Goal: Information Seeking & Learning: Learn about a topic

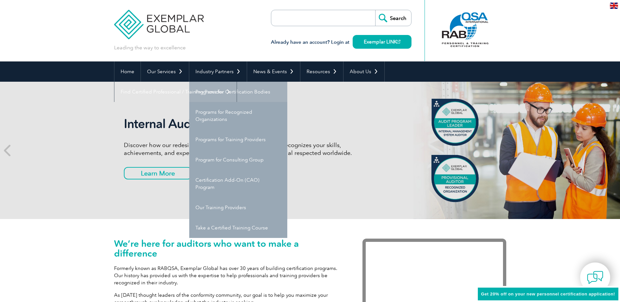
click at [268, 91] on link "Programs for Certification Bodies" at bounding box center [238, 92] width 98 height 20
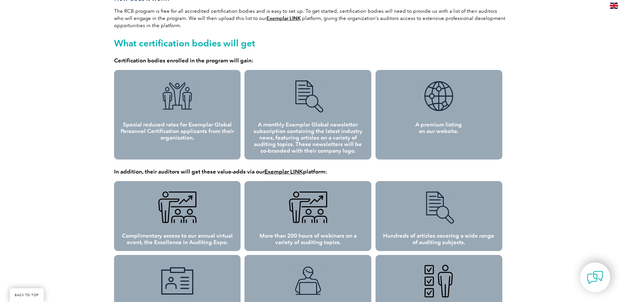
scroll to position [261, 0]
drag, startPoint x: 504, startPoint y: 204, endPoint x: 442, endPoint y: 52, distance: 164.1
click at [441, 51] on div "Exemplar Global’s Recognized Certification Body (RCB) Program Providing continu…" at bounding box center [310, 238] width 392 height 711
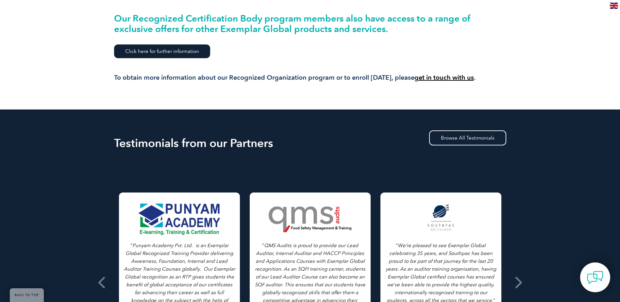
scroll to position [882, 0]
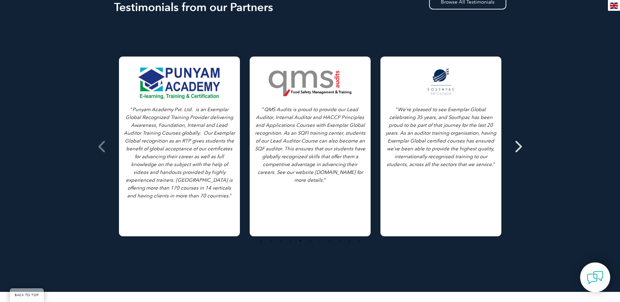
click at [523, 146] on span at bounding box center [518, 146] width 16 height 245
click at [518, 146] on icon at bounding box center [517, 146] width 8 height 0
click at [516, 146] on icon at bounding box center [517, 146] width 8 height 0
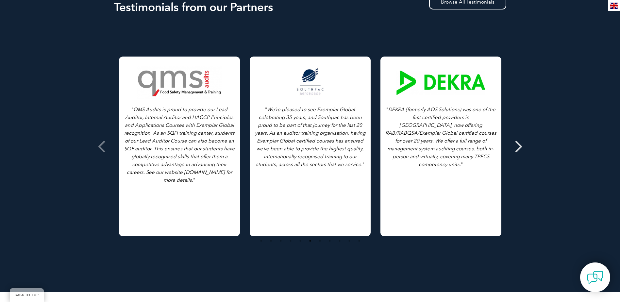
click at [523, 150] on span at bounding box center [518, 146] width 16 height 245
click at [518, 146] on icon at bounding box center [517, 146] width 8 height 0
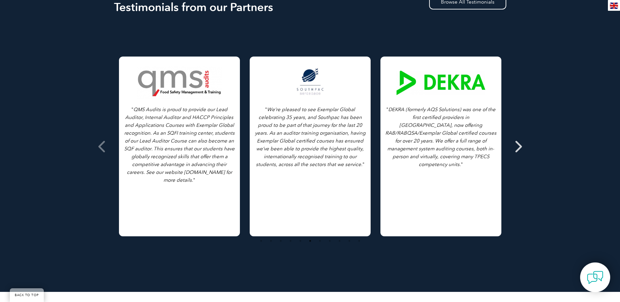
drag, startPoint x: 518, startPoint y: 142, endPoint x: 517, endPoint y: 148, distance: 5.9
click at [517, 146] on icon at bounding box center [517, 146] width 8 height 0
drag, startPoint x: 517, startPoint y: 148, endPoint x: 517, endPoint y: 140, distance: 7.5
click at [517, 146] on icon at bounding box center [517, 146] width 8 height 0
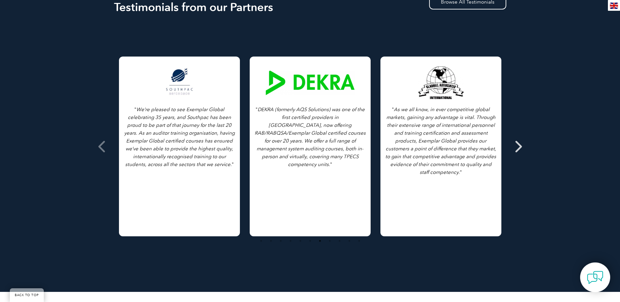
click at [520, 146] on icon at bounding box center [517, 146] width 8 height 0
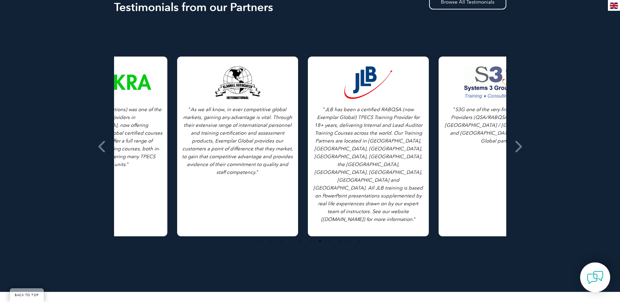
drag, startPoint x: 470, startPoint y: 174, endPoint x: 161, endPoint y: 140, distance: 311.5
click at [200, 140] on p "" As we all know, in ever competitive global markets, gaining any advantage is …" at bounding box center [237, 141] width 111 height 71
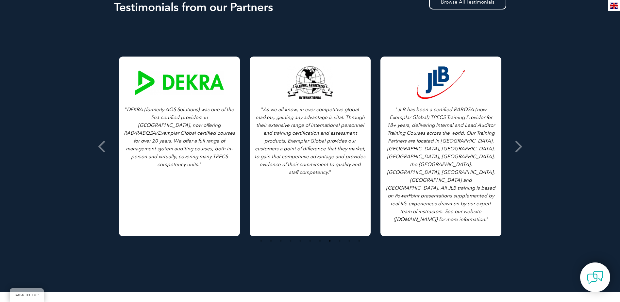
drag, startPoint x: 436, startPoint y: 162, endPoint x: 268, endPoint y: 142, distance: 168.7
click at [419, 160] on p "" JLB has been a certified RABQSA (now Exemplar Global) TPECS Training Provider…" at bounding box center [440, 165] width 111 height 118
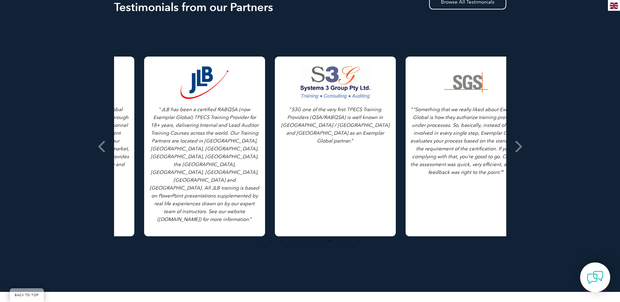
drag, startPoint x: 408, startPoint y: 152, endPoint x: 121, endPoint y: 138, distance: 286.8
click at [150, 138] on icon "JLB has been a certified RABQSA (now Exemplar Global) TPECS Training Provider f…" at bounding box center [204, 164] width 109 height 116
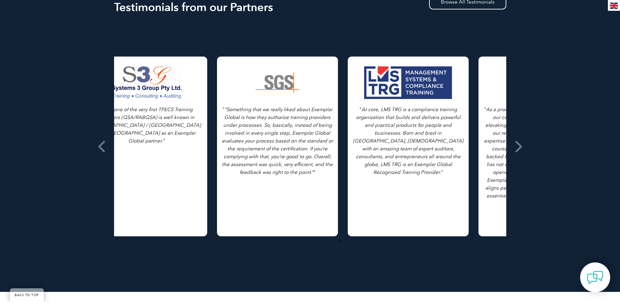
drag, startPoint x: 445, startPoint y: 143, endPoint x: 151, endPoint y: 138, distance: 294.7
click at [151, 139] on div "" S3G one of the very first TPECS Training Providers (QSA/RABQSA) is well known…" at bounding box center [146, 147] width 121 height 180
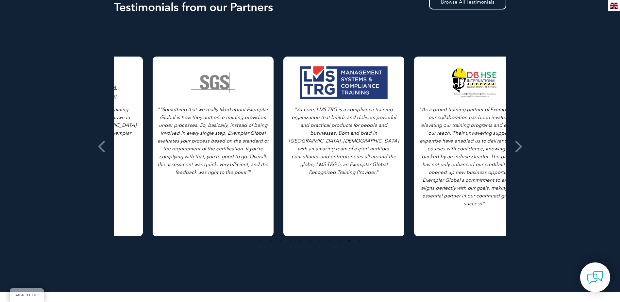
drag, startPoint x: 452, startPoint y: 152, endPoint x: 224, endPoint y: 139, distance: 228.0
click at [224, 139] on p "" “Something that we really liked about Exemplar Global is how they authorize t…" at bounding box center [212, 141] width 111 height 71
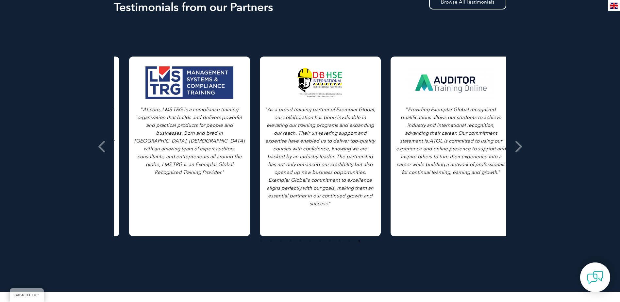
drag, startPoint x: 468, startPoint y: 156, endPoint x: 217, endPoint y: 149, distance: 251.3
click at [217, 149] on icon "At core, LMS TRG is a compliance training organization that builds and delivers…" at bounding box center [189, 140] width 110 height 69
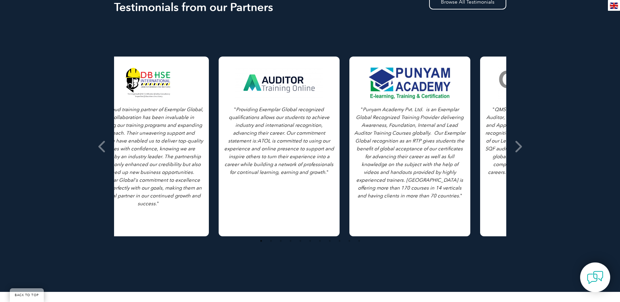
drag, startPoint x: 444, startPoint y: 140, endPoint x: 152, endPoint y: 135, distance: 292.4
click at [152, 135] on icon "As a proud training partner of Exemplar Global, our collaboration has been inva…" at bounding box center [148, 156] width 110 height 100
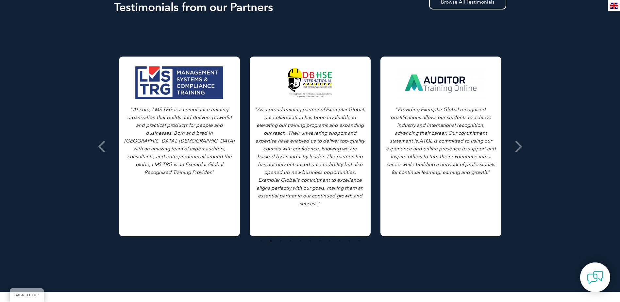
drag, startPoint x: 389, startPoint y: 134, endPoint x: 239, endPoint y: 130, distance: 150.6
click at [385, 136] on p "" Providing Exemplar Global recognized qualifications allows our students to ac…" at bounding box center [440, 141] width 111 height 71
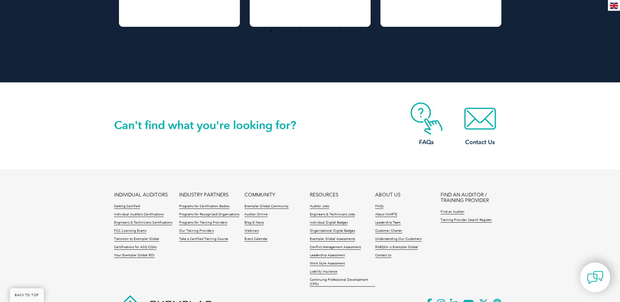
scroll to position [1110, 0]
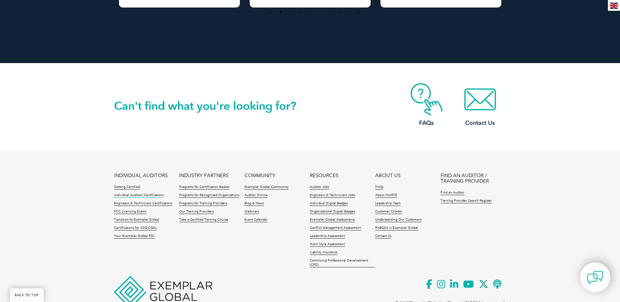
click at [154, 194] on link "Individual Auditors Certifications" at bounding box center [139, 195] width 50 height 5
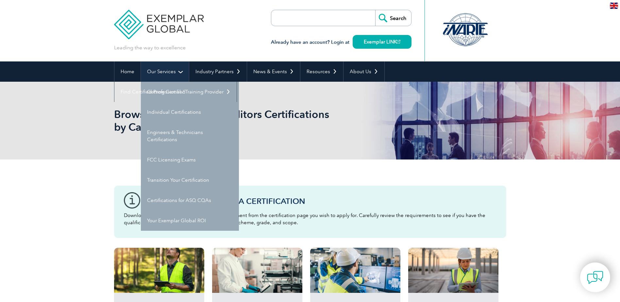
click at [167, 75] on link "Our Services" at bounding box center [165, 71] width 48 height 20
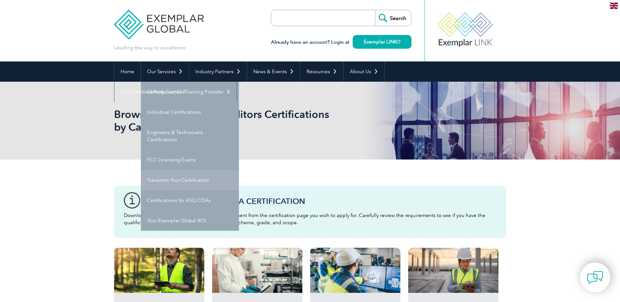
click at [173, 187] on link "Transition Your Certification" at bounding box center [190, 180] width 98 height 20
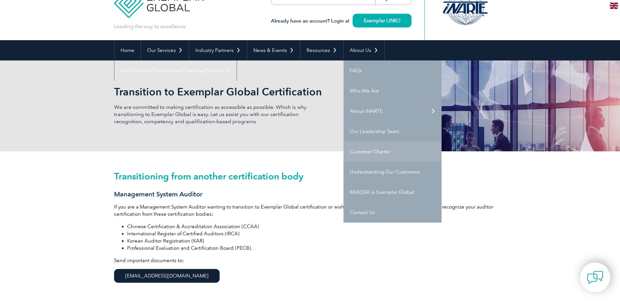
scroll to position [33, 0]
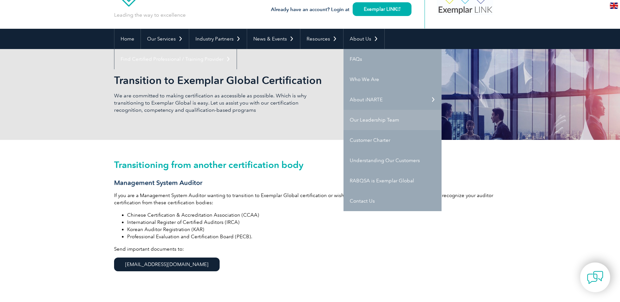
click at [388, 120] on link "Our Leadership Team" at bounding box center [392, 120] width 98 height 20
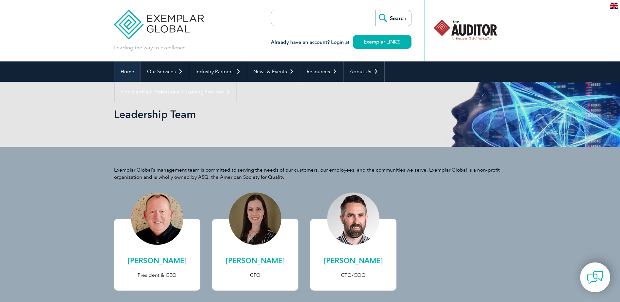
click at [131, 65] on link "Home" at bounding box center [127, 71] width 26 height 20
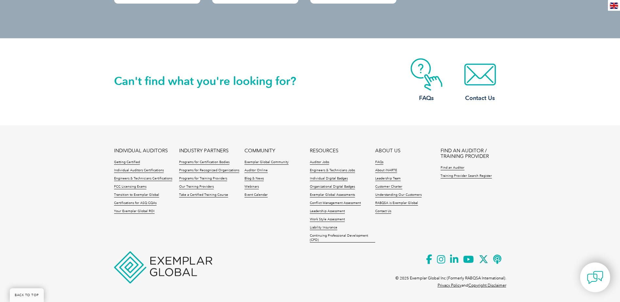
scroll to position [288, 0]
